Goal: Complete application form

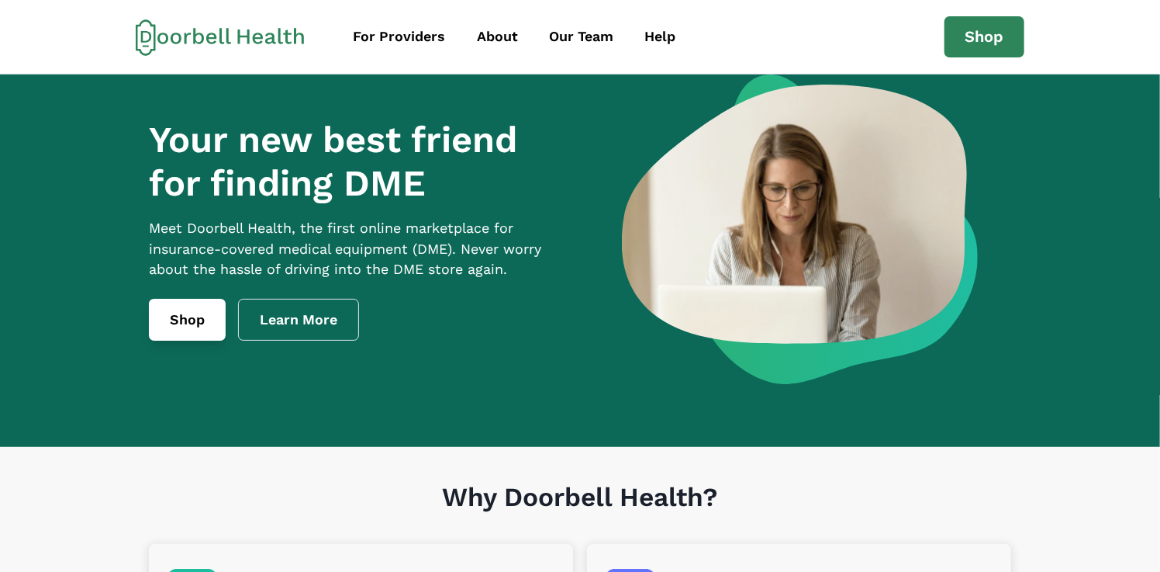
click at [175, 340] on link "Shop" at bounding box center [187, 320] width 77 height 42
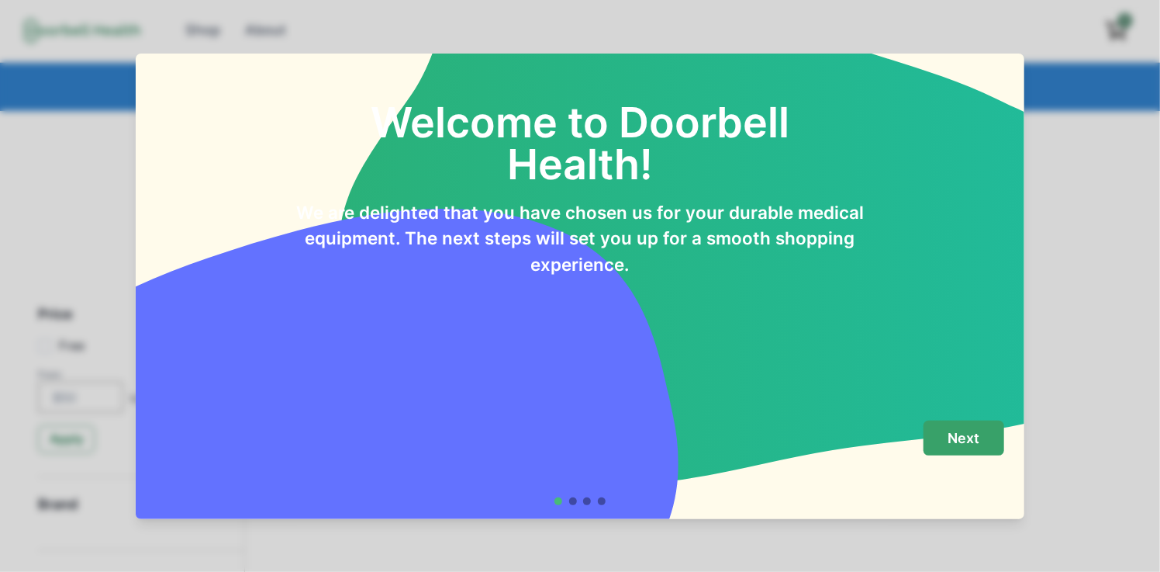
click at [964, 435] on p "Next" at bounding box center [964, 438] width 32 height 17
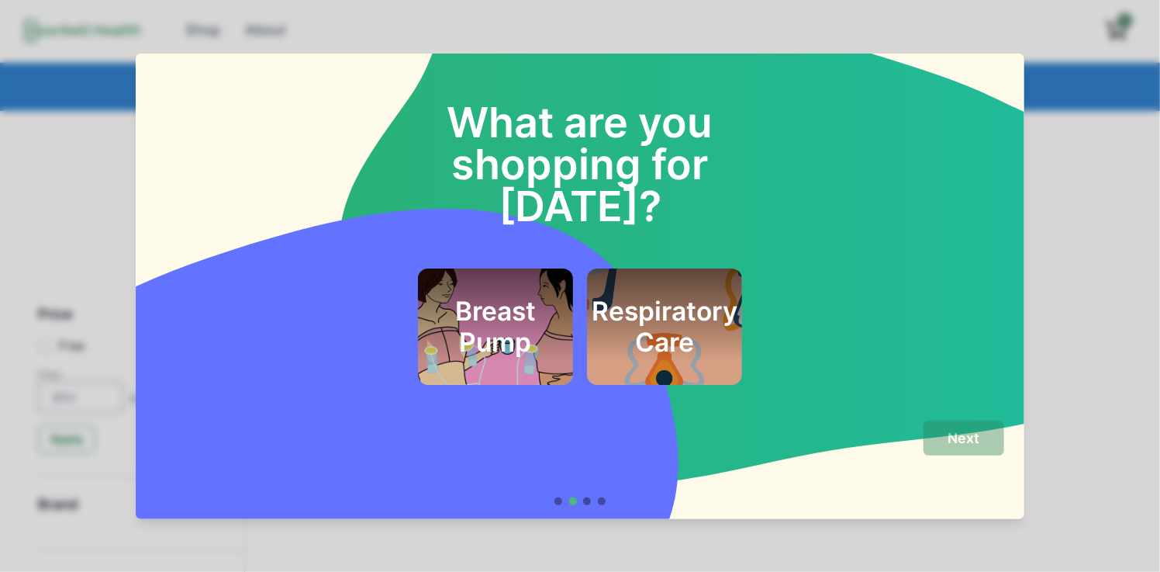
click at [659, 295] on h2 "Respiratory Care" at bounding box center [665, 326] width 146 height 63
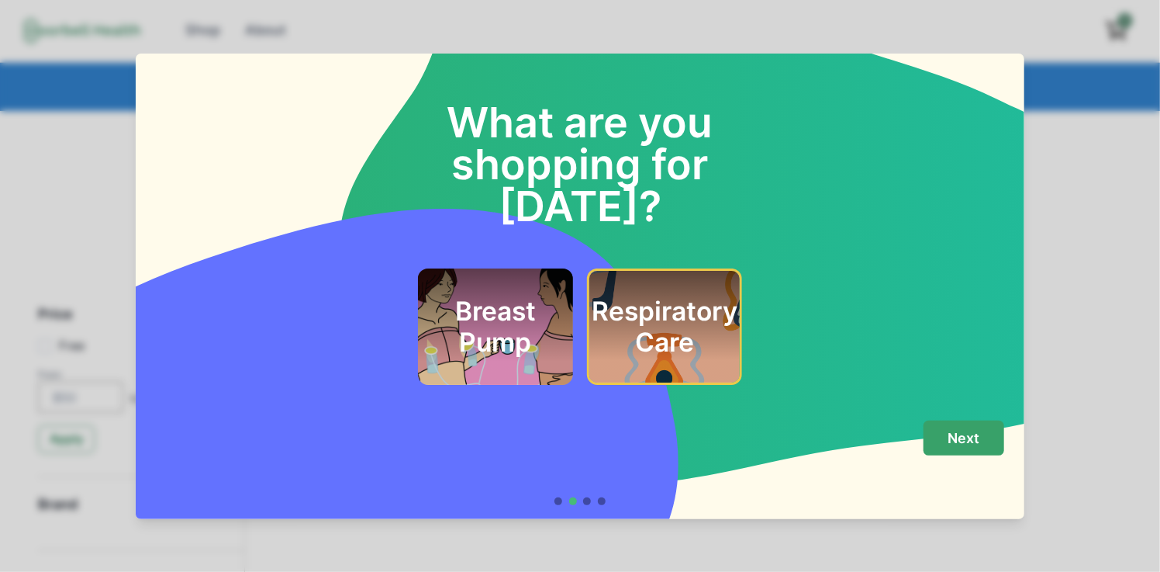
click at [968, 451] on button "Next" at bounding box center [964, 437] width 81 height 35
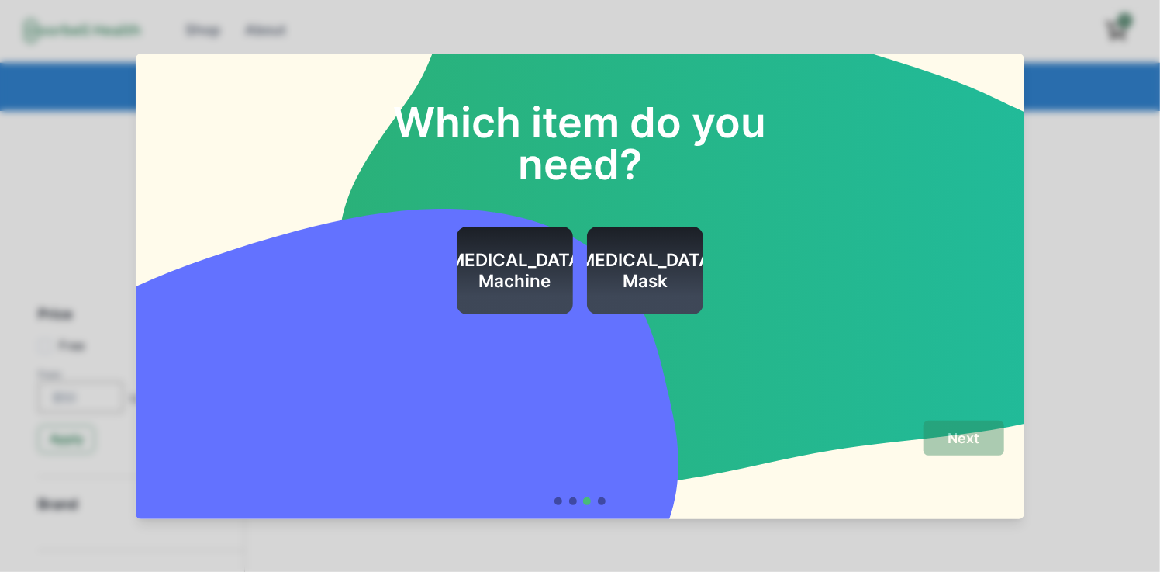
click at [556, 285] on h2 "[MEDICAL_DATA] Machine" at bounding box center [515, 271] width 146 height 42
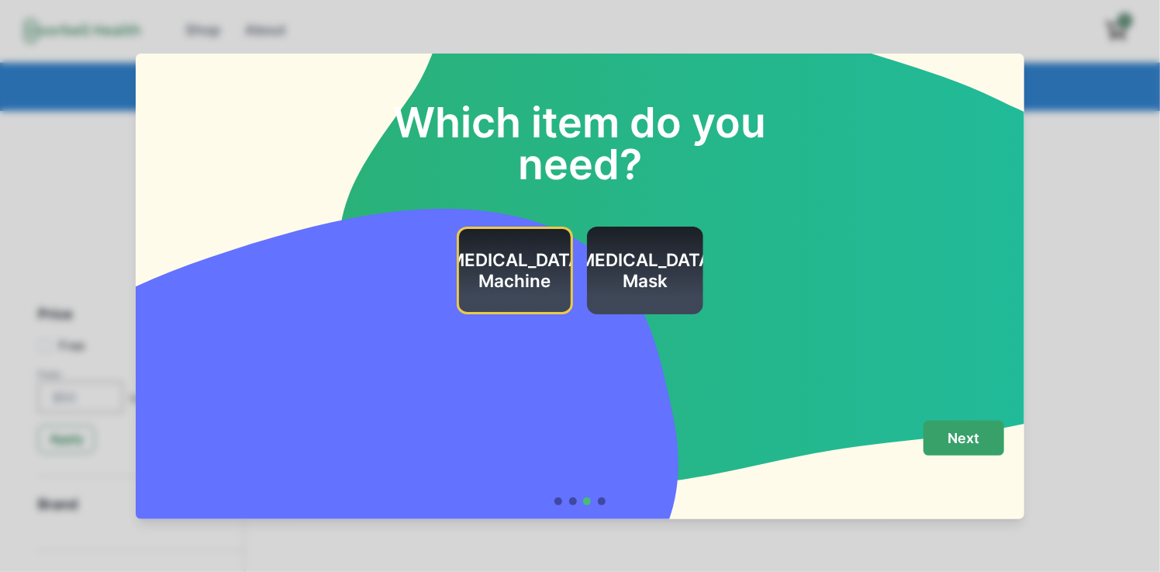
click at [957, 433] on p "Next" at bounding box center [964, 438] width 32 height 17
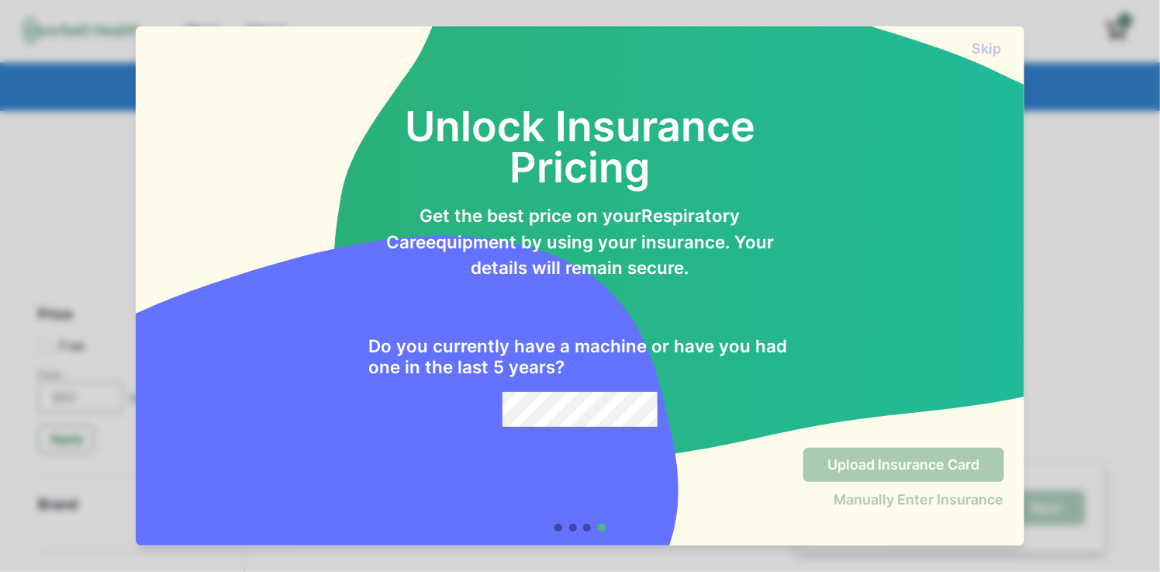
click at [593, 374] on h2 "Do you currently have a machine or have you had one in the last 5 years?" at bounding box center [580, 357] width 424 height 42
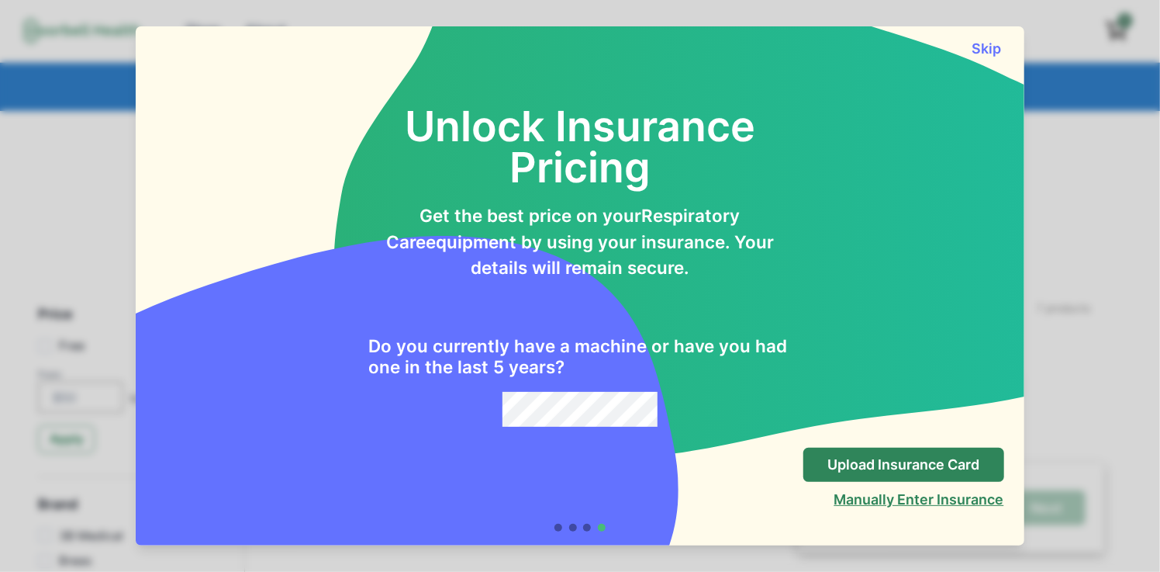
click at [932, 502] on button "Manually Enter Insurance" at bounding box center [919, 499] width 170 height 16
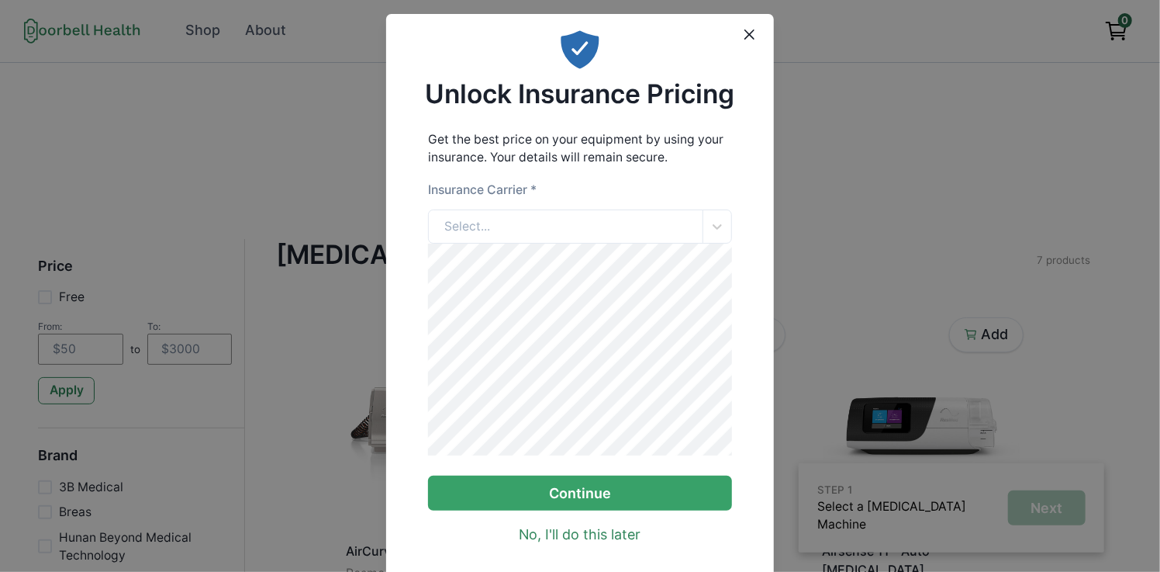
scroll to position [116, 0]
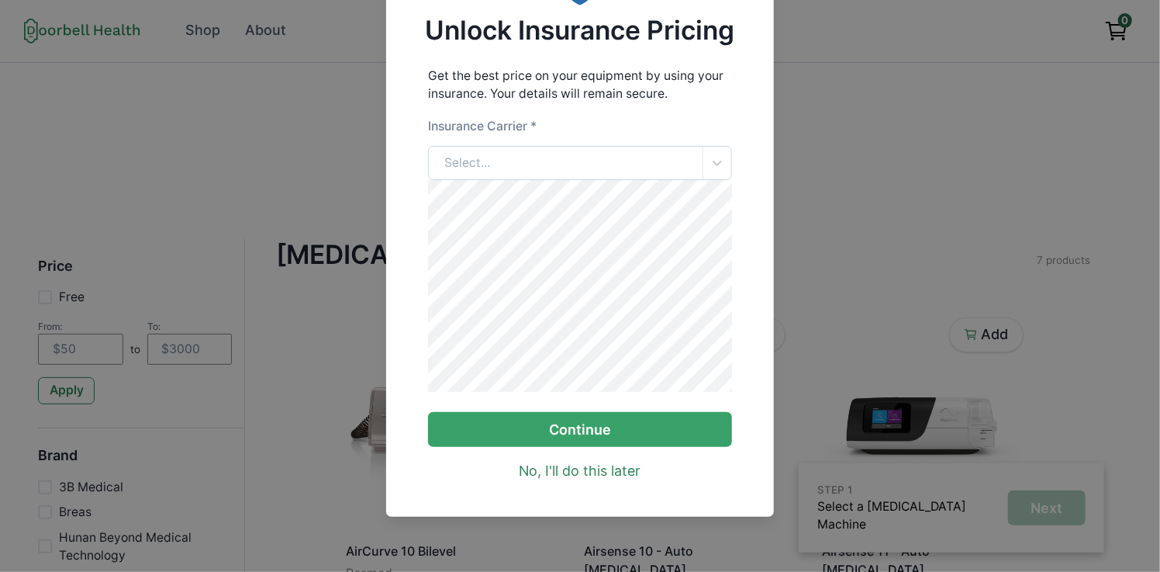
click at [634, 154] on div "Select..." at bounding box center [566, 163] width 275 height 33
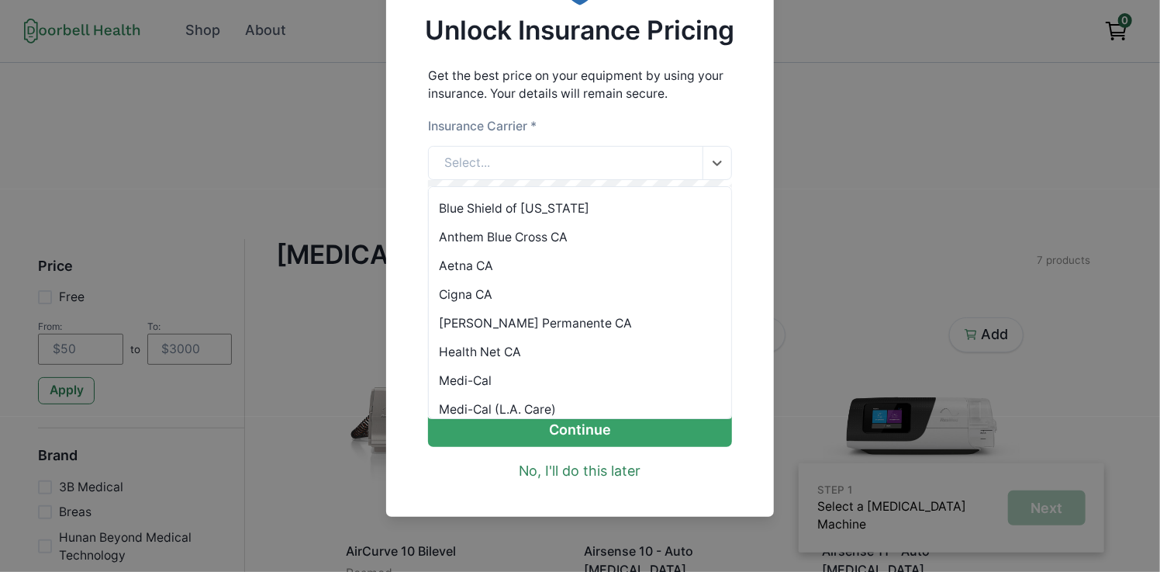
scroll to position [98, 0]
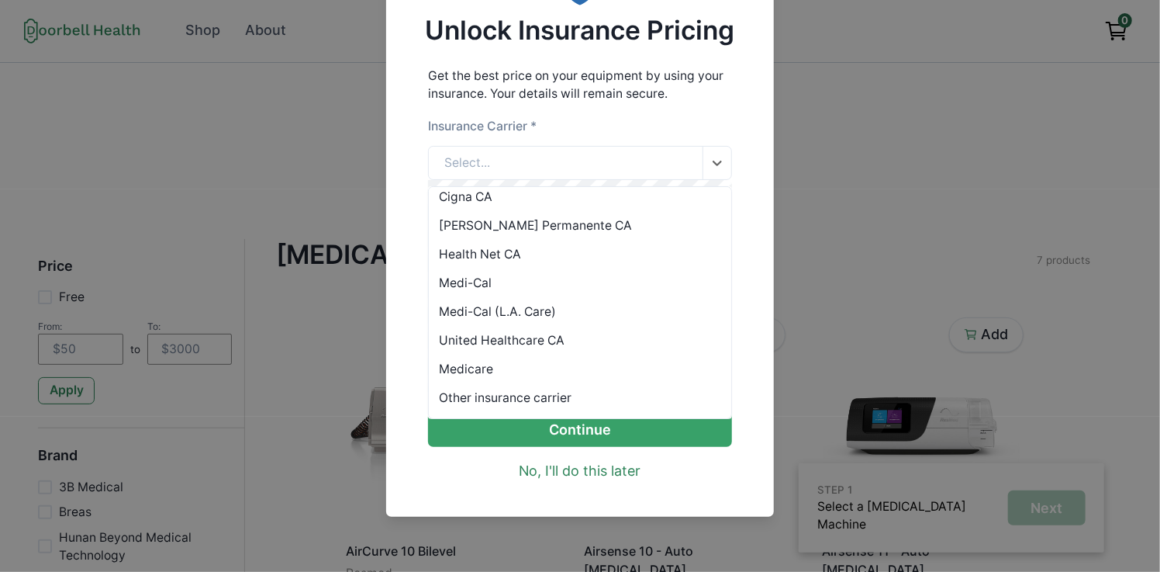
click at [553, 387] on div "Other insurance carrier" at bounding box center [580, 397] width 303 height 29
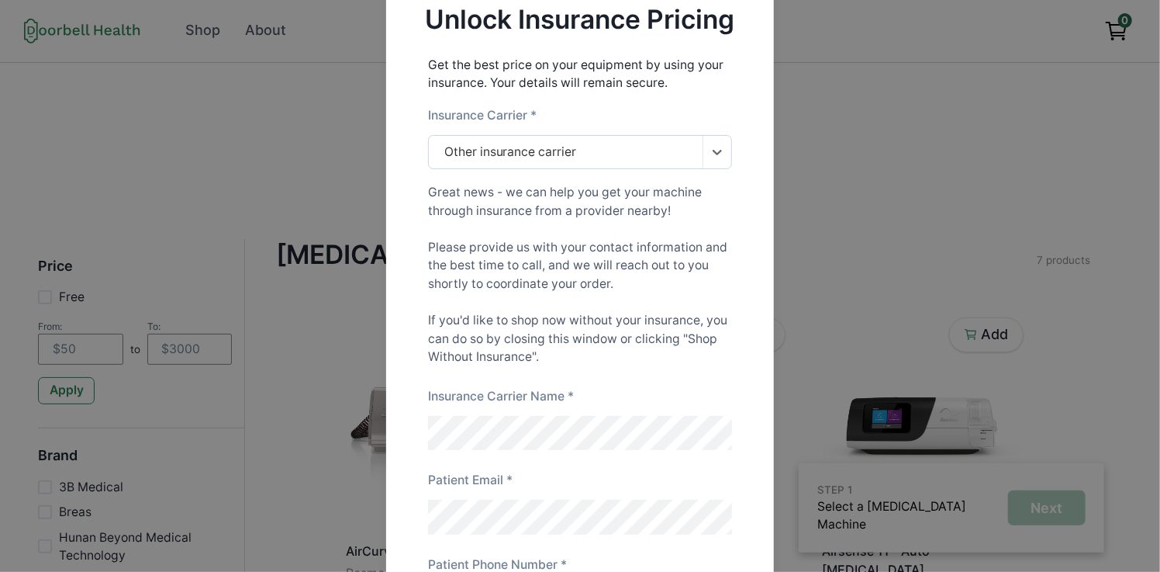
click at [585, 164] on div "Other insurance carrier" at bounding box center [566, 152] width 275 height 33
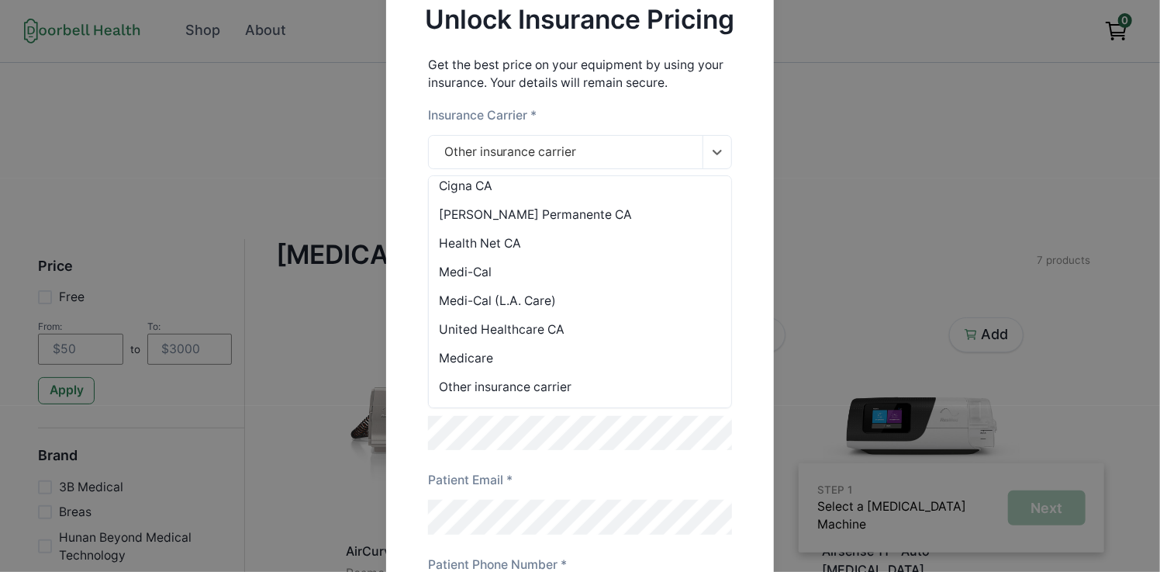
click at [531, 364] on div "Medicare" at bounding box center [580, 358] width 303 height 29
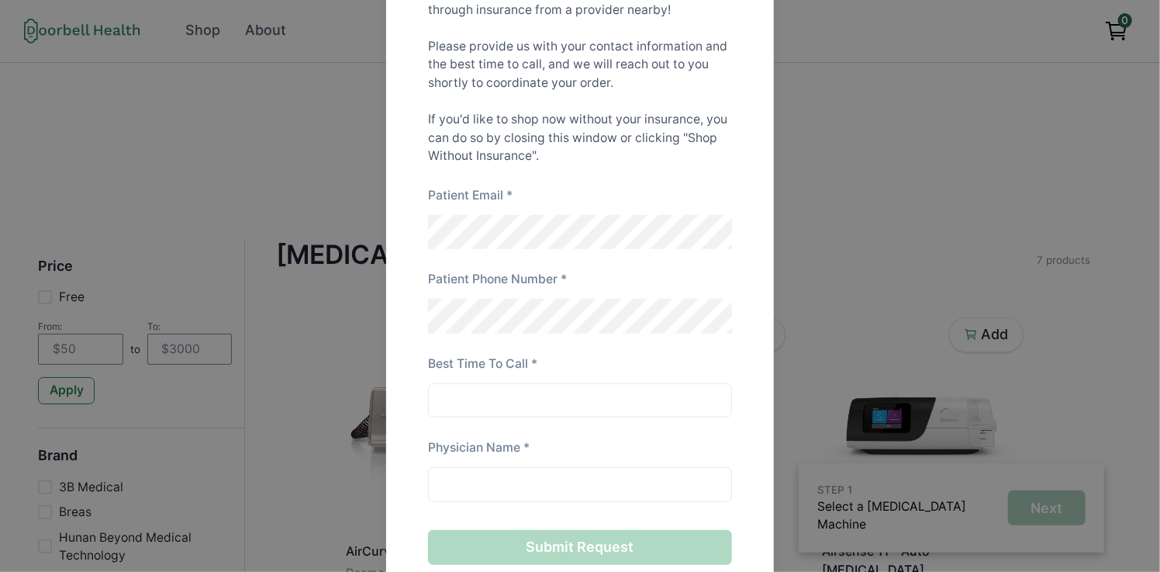
scroll to position [370, 0]
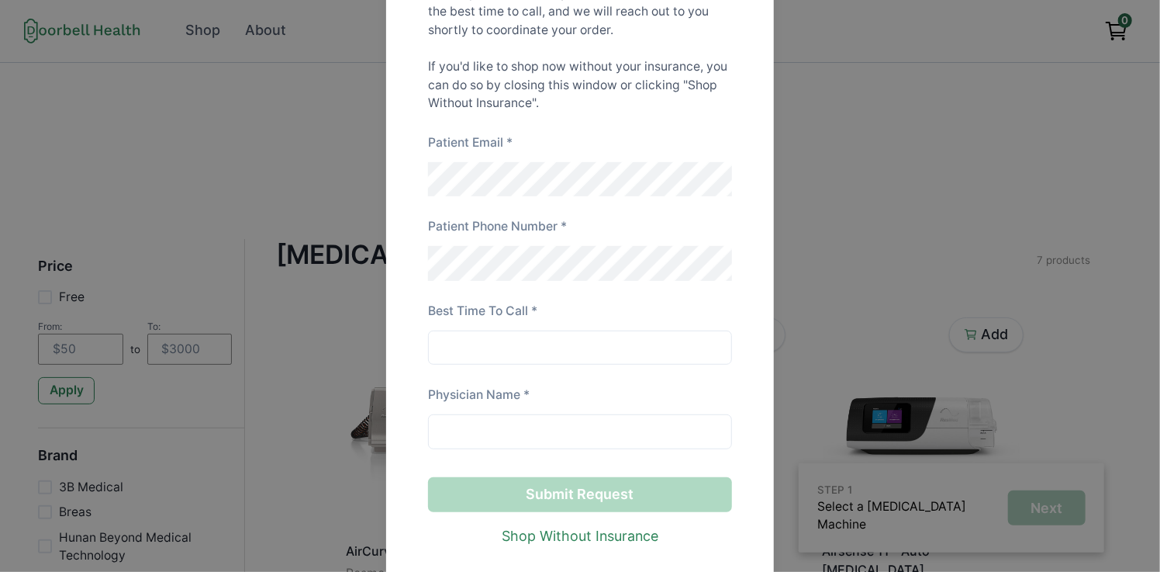
click at [648, 155] on div "Patient Email *" at bounding box center [580, 147] width 305 height 29
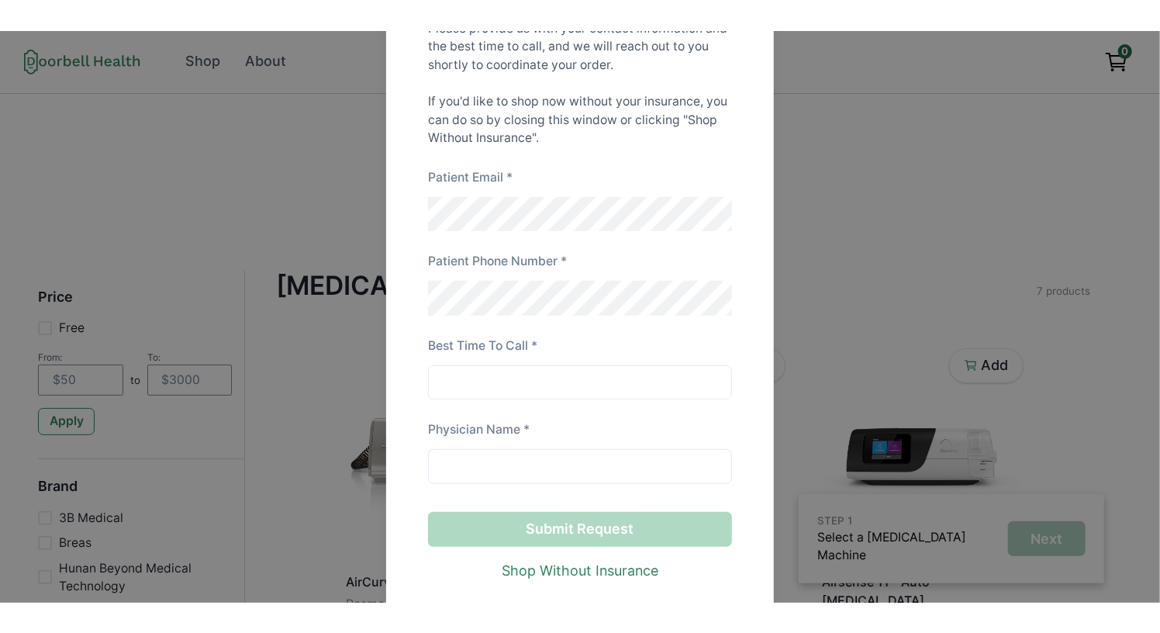
scroll to position [360, 0]
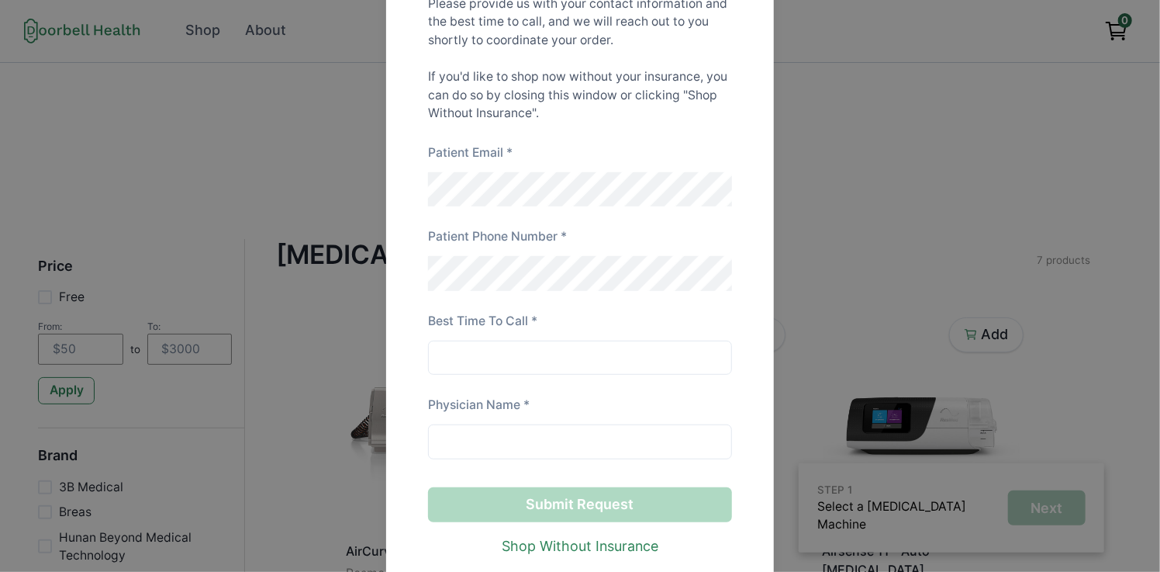
click at [697, 158] on div "Patient Email *" at bounding box center [580, 157] width 305 height 29
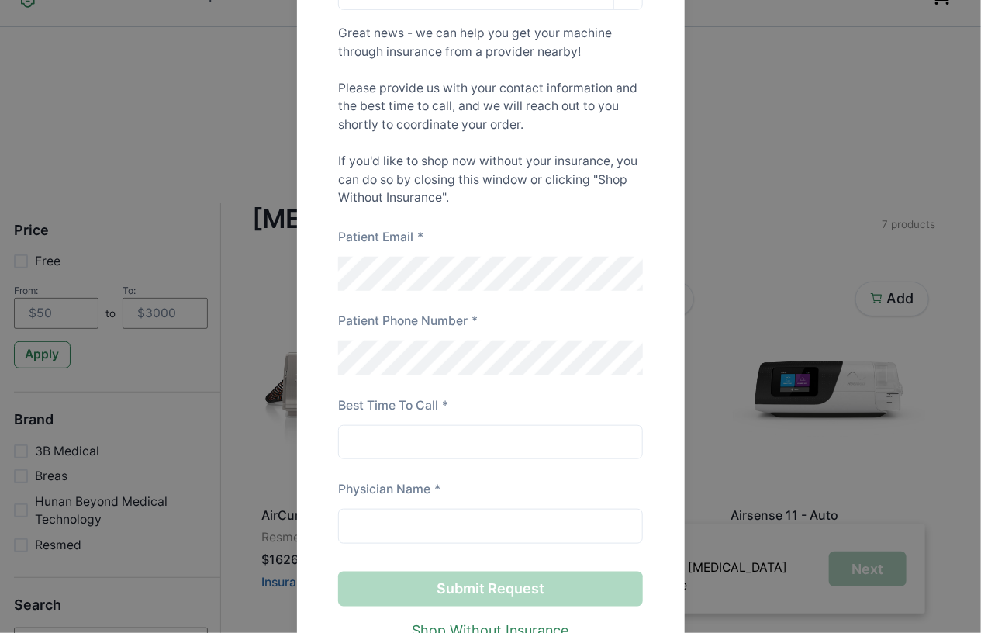
scroll to position [38, 0]
click at [569, 116] on p "Great news - we can help you get your machine through insurance from a provider…" at bounding box center [490, 115] width 305 height 182
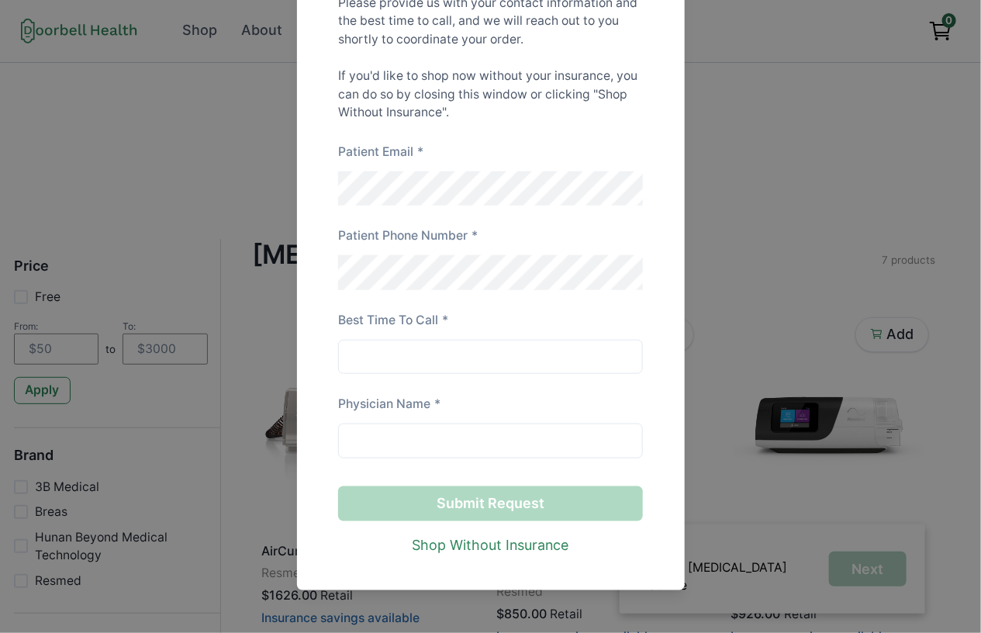
scroll to position [383, 0]
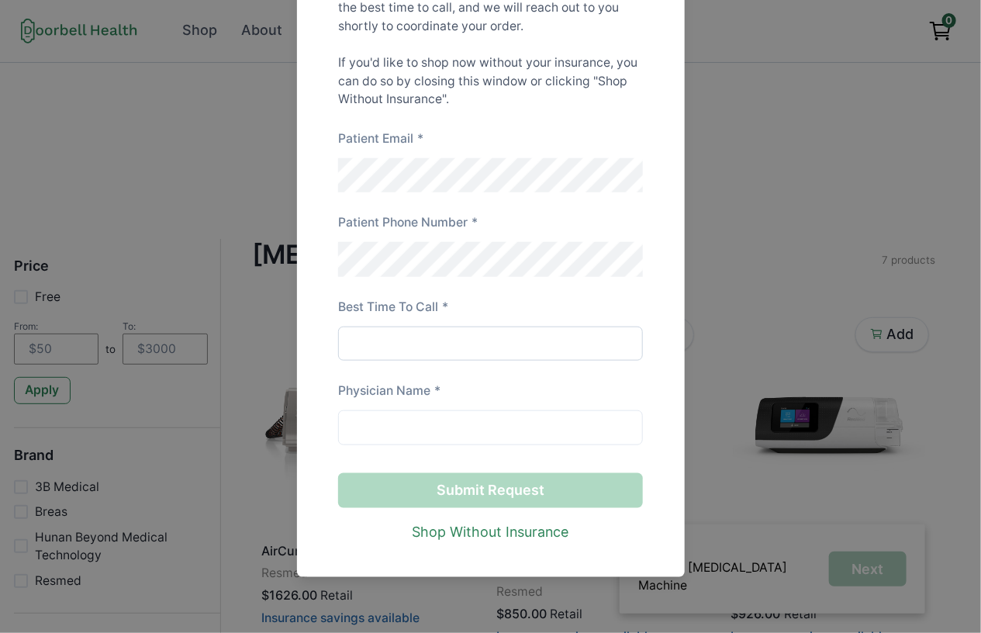
click at [445, 348] on input at bounding box center [490, 343] width 305 height 35
type input "123"
click at [415, 428] on input at bounding box center [490, 427] width 305 height 35
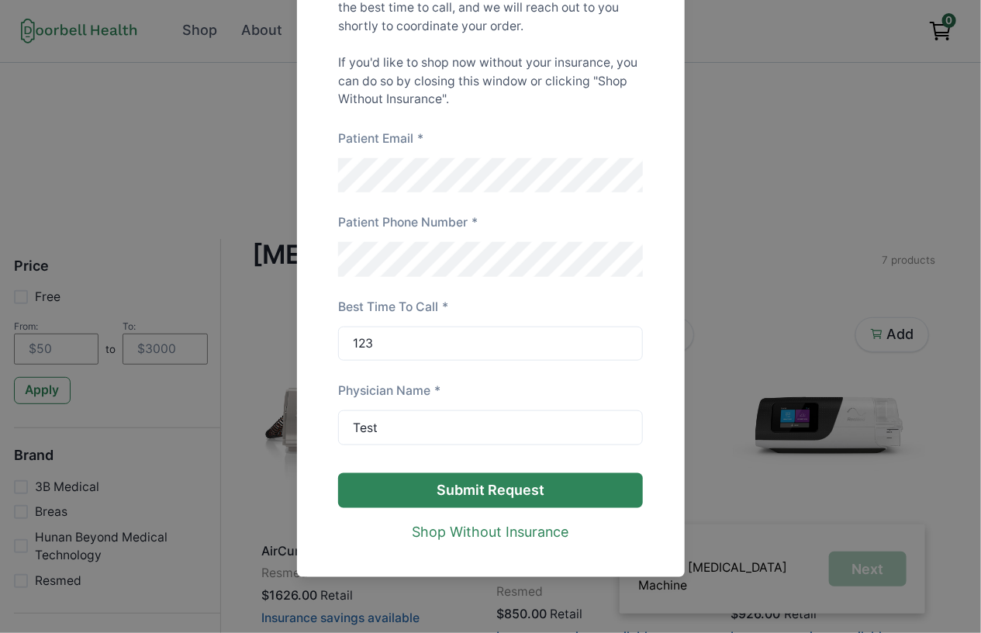
type input "Test"
click at [489, 489] on button "Submit Request" at bounding box center [490, 490] width 305 height 35
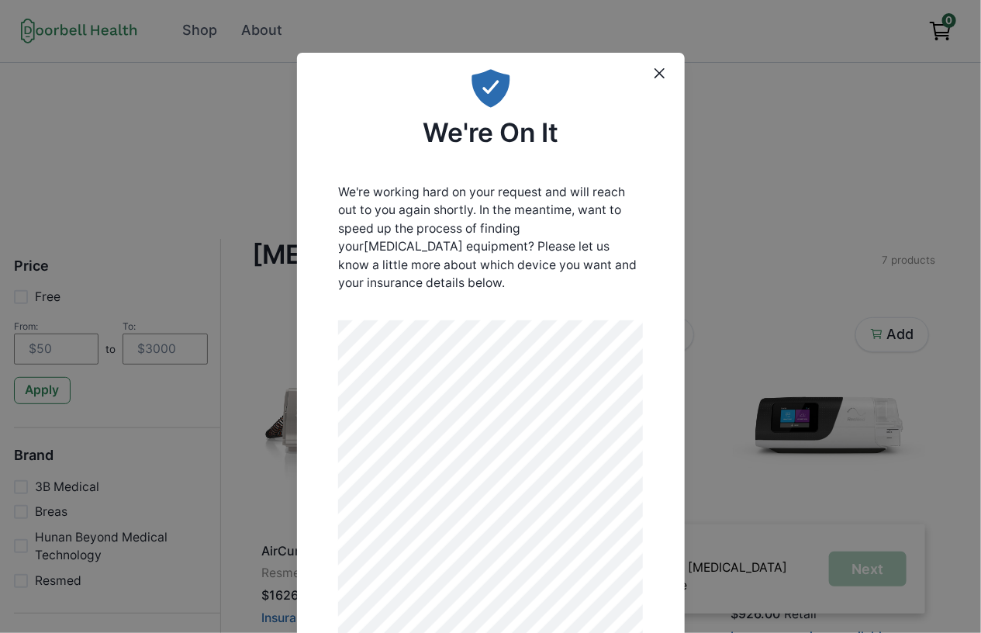
scroll to position [0, 0]
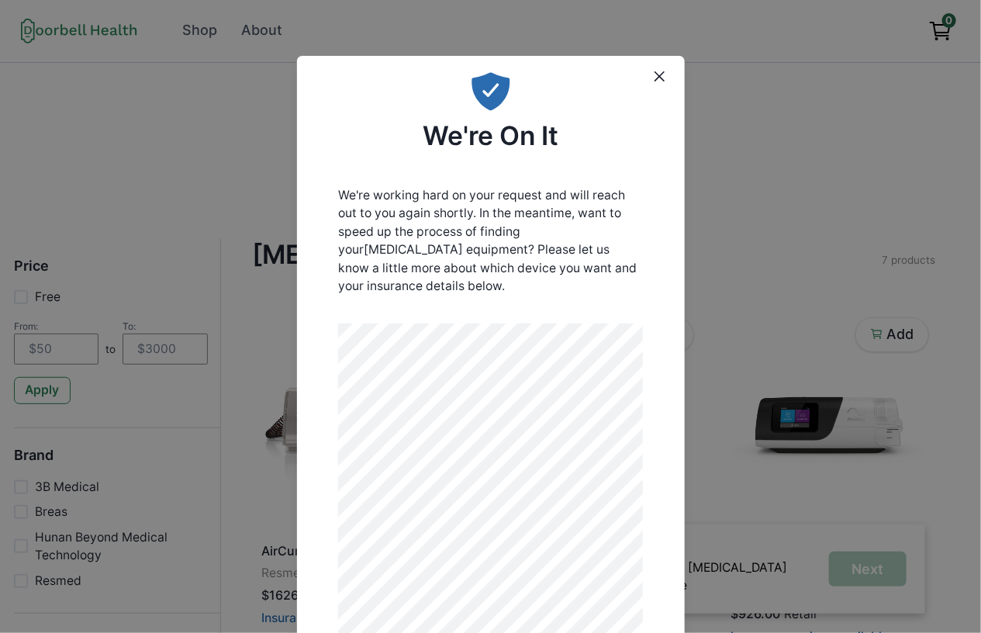
click at [482, 247] on p "We're working hard on your request and will reach out to you again shortly. In …" at bounding box center [490, 240] width 305 height 109
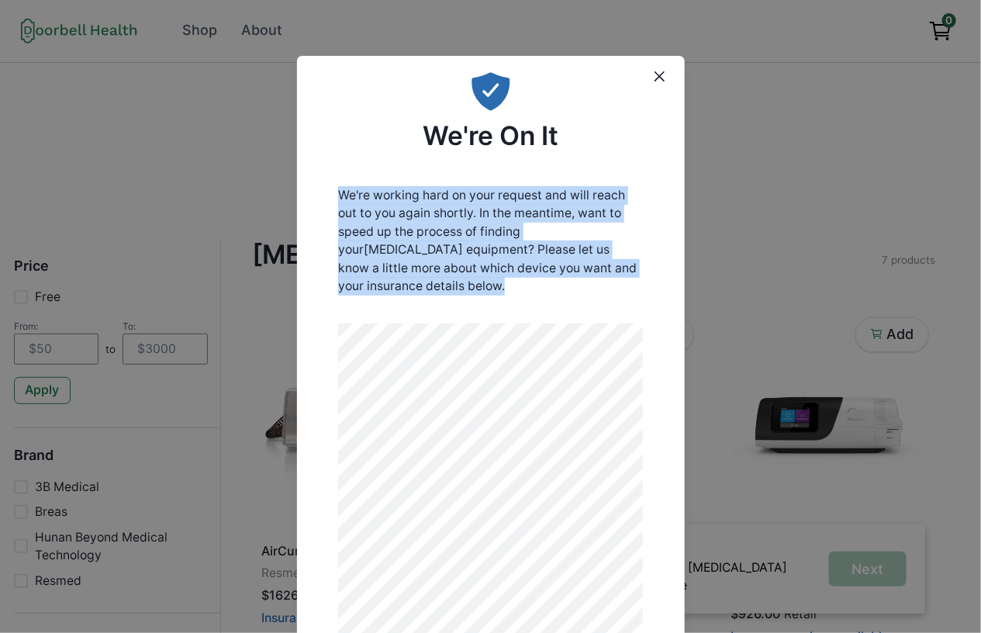
drag, startPoint x: 482, startPoint y: 247, endPoint x: 572, endPoint y: 188, distance: 108.2
click at [489, 243] on p "We're working hard on your request and will reach out to you again shortly. In …" at bounding box center [490, 240] width 305 height 109
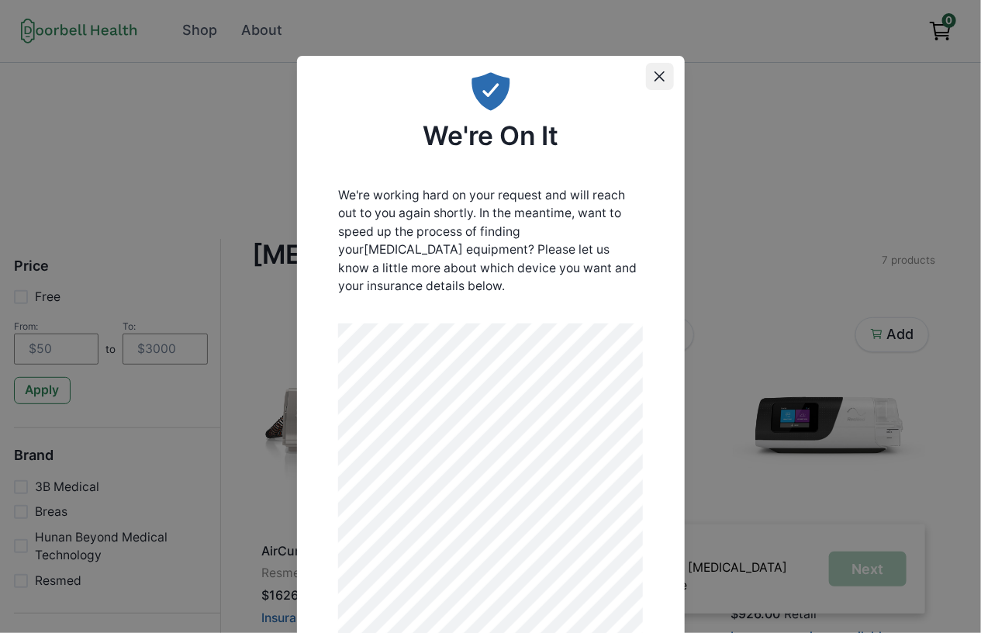
click at [645, 81] on section "We're On It We're working hard on your request and will reach out to you again …" at bounding box center [491, 456] width 388 height 800
click at [661, 73] on icon "Close" at bounding box center [660, 76] width 10 height 10
